Goal: Find specific page/section: Find specific page/section

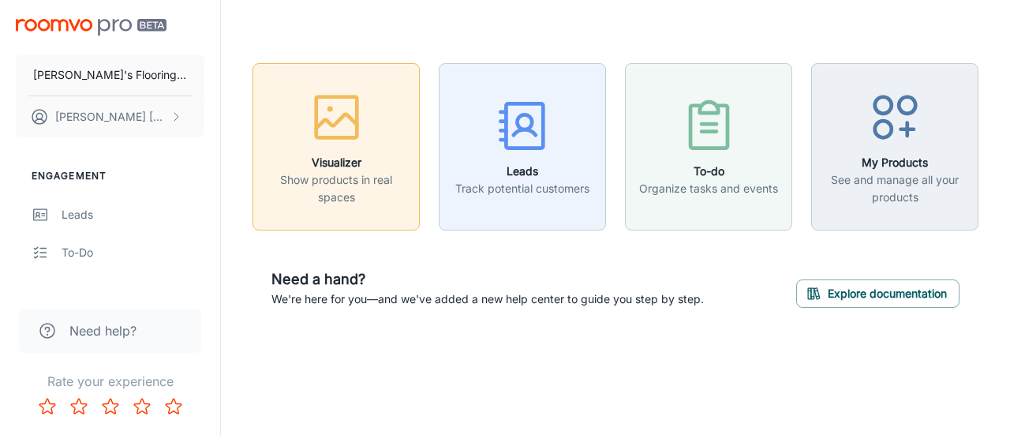
click at [340, 149] on div "button" at bounding box center [336, 121] width 147 height 66
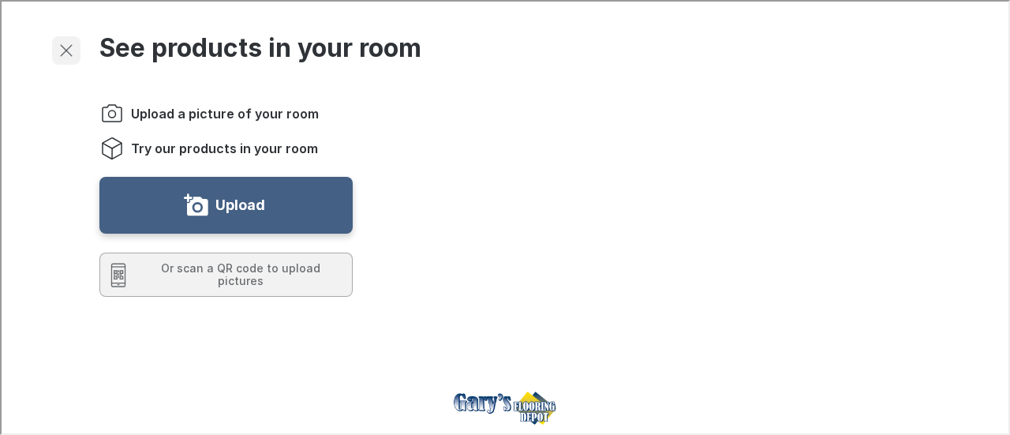
click at [70, 51] on icon "Exit visualizer" at bounding box center [64, 48] width 19 height 19
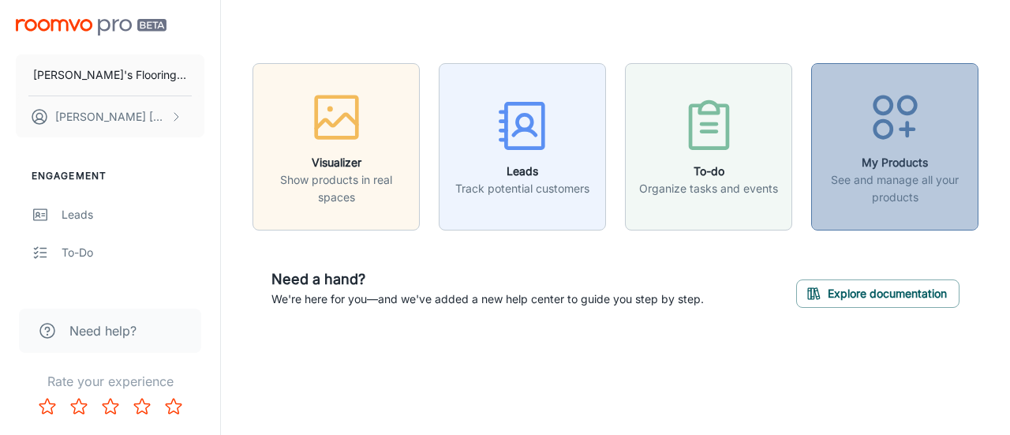
click at [896, 119] on icon "button" at bounding box center [895, 117] width 59 height 59
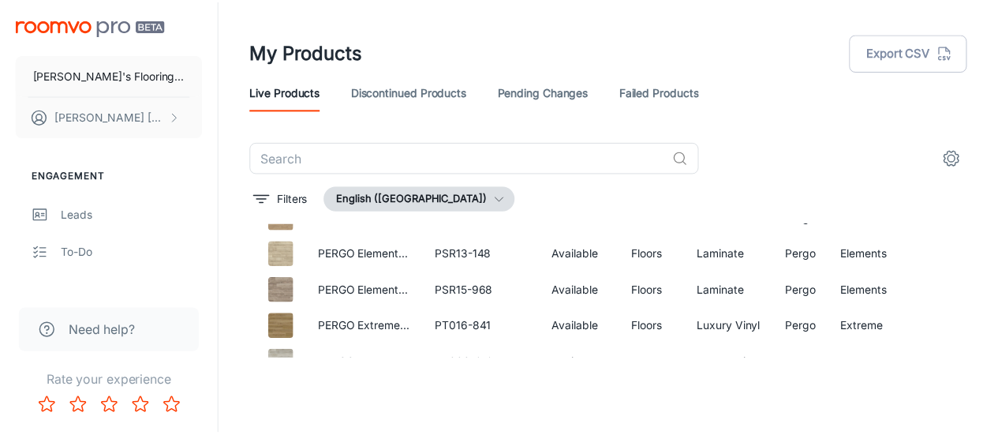
scroll to position [3406, 0]
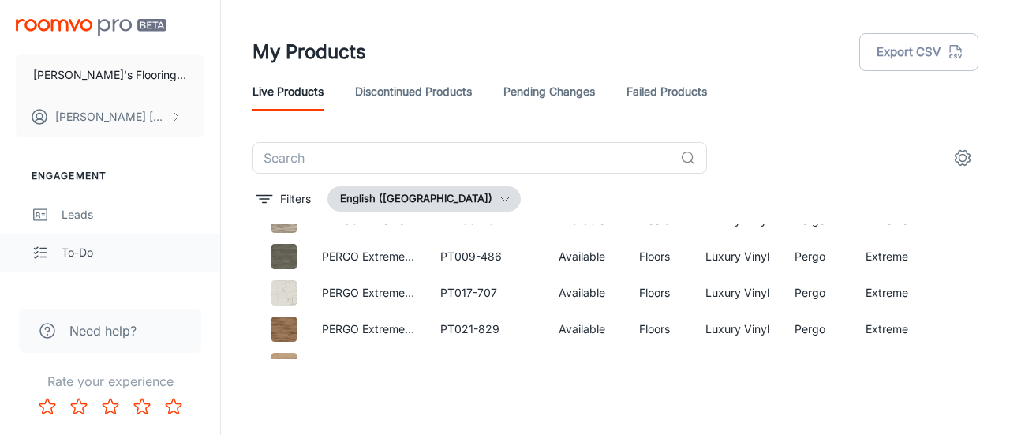
click at [110, 258] on div "To-do" at bounding box center [133, 252] width 143 height 17
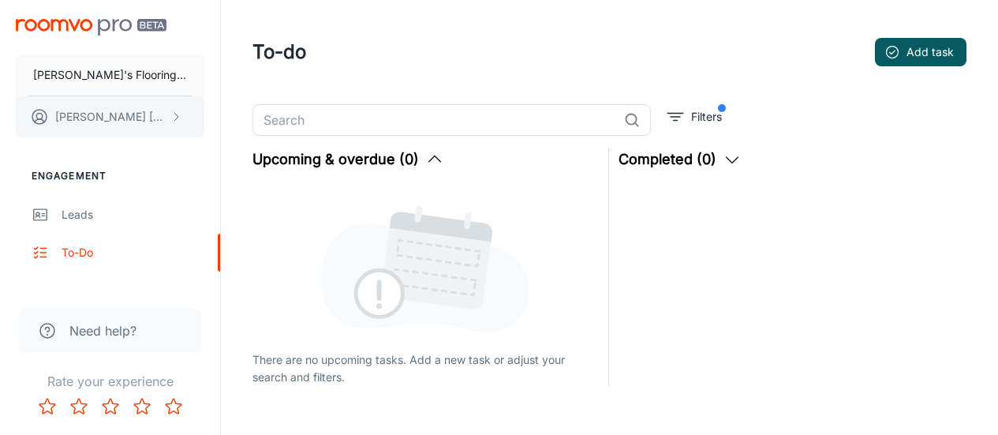
click at [92, 113] on p "[PERSON_NAME]" at bounding box center [110, 116] width 111 height 17
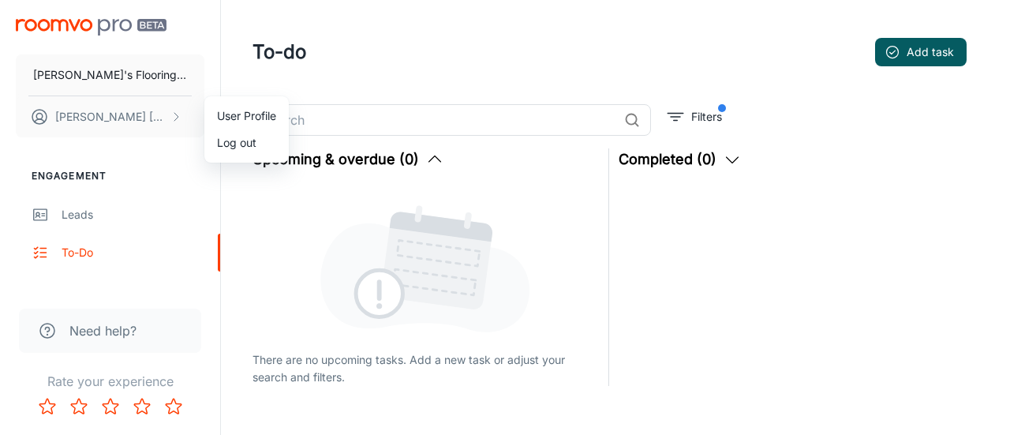
click at [83, 215] on div at bounding box center [505, 217] width 1010 height 435
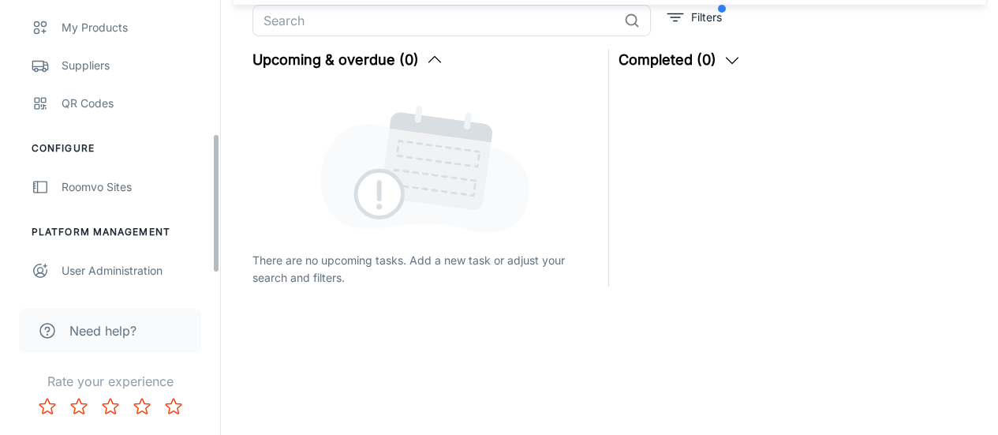
scroll to position [230, 0]
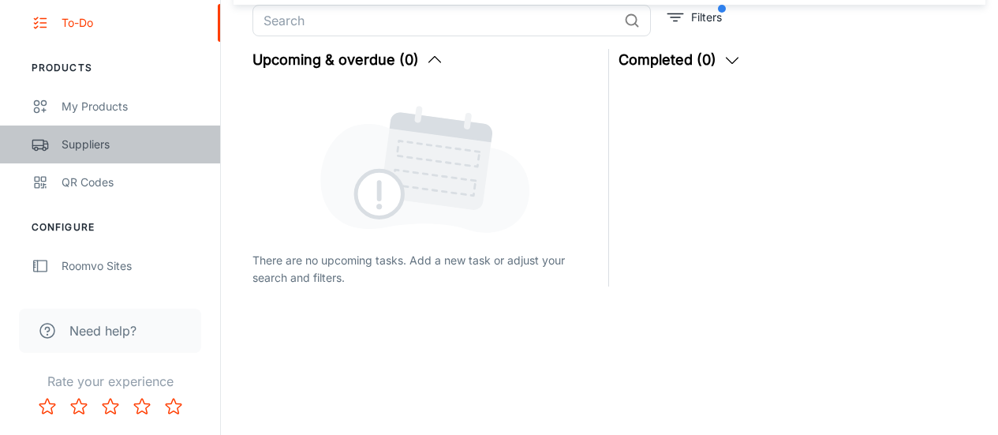
click at [88, 145] on div "Suppliers" at bounding box center [133, 144] width 143 height 17
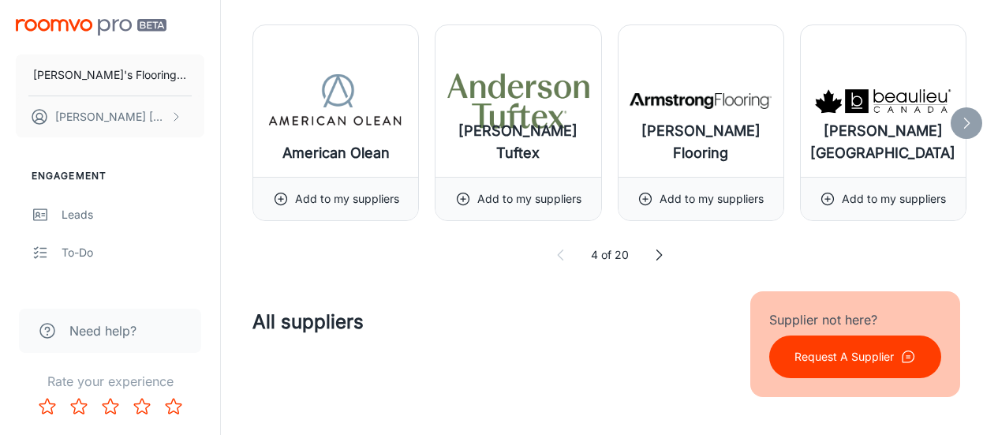
scroll to position [474, 0]
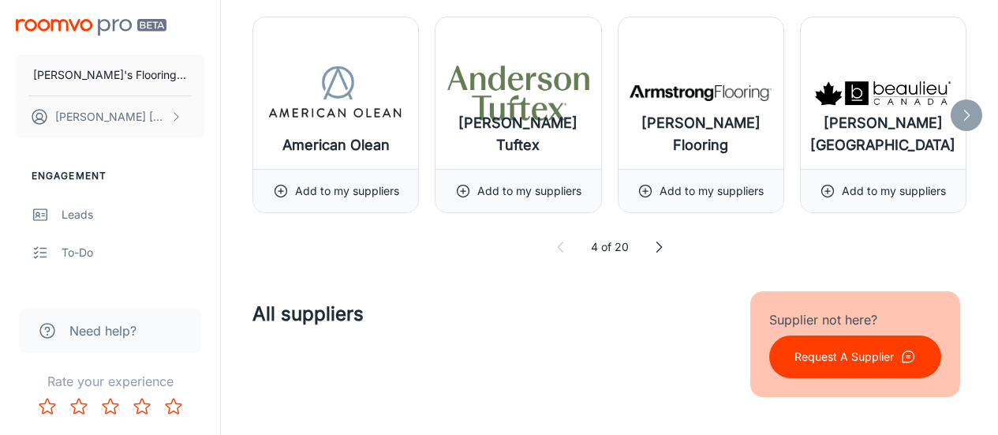
click at [655, 253] on icon at bounding box center [659, 247] width 16 height 16
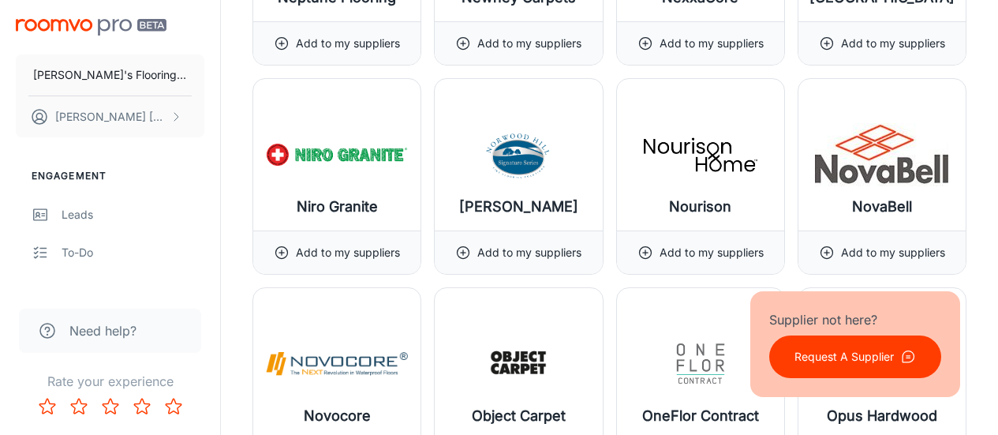
scroll to position [13575, 0]
